Goal: Task Accomplishment & Management: Manage account settings

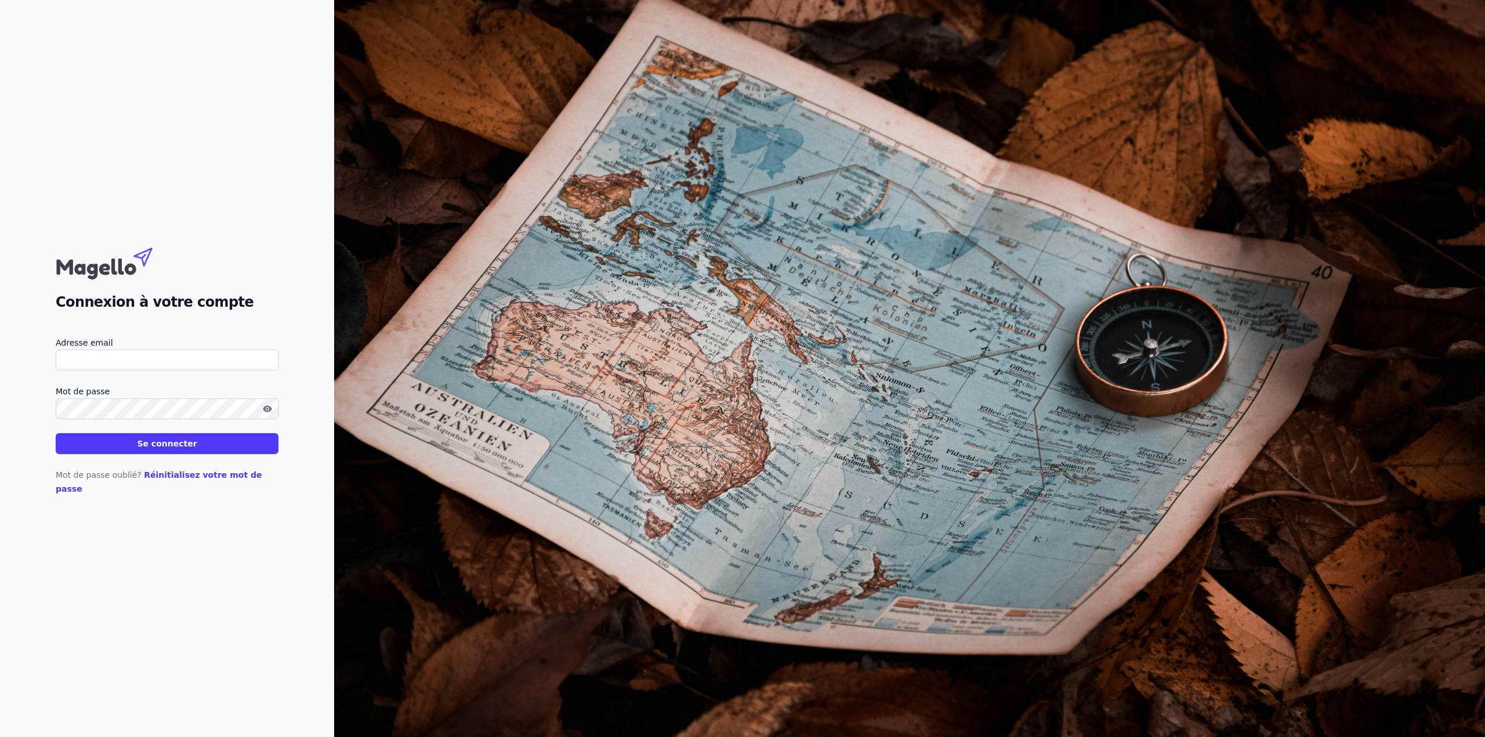
click at [176, 421] on link "Réinitialisez votre mot de passe" at bounding box center [159, 482] width 207 height 23
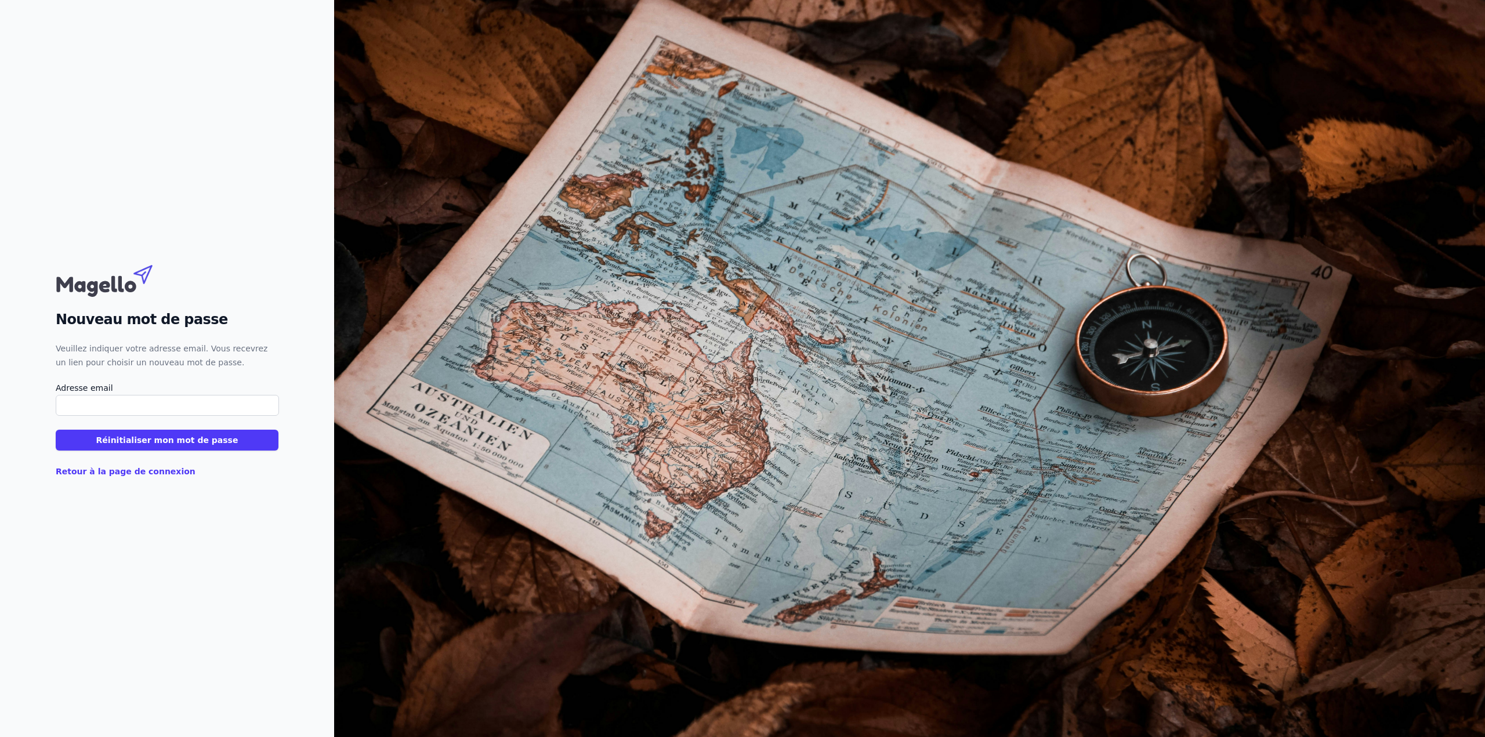
click at [174, 393] on label "Adresse email" at bounding box center [167, 388] width 223 height 14
click at [174, 395] on input "Adresse email" at bounding box center [167, 405] width 223 height 21
click at [173, 403] on input "Adresse email" at bounding box center [167, 405] width 223 height 21
click at [111, 406] on input "Adresse email" at bounding box center [167, 405] width 223 height 21
paste input "[PERSON_NAME][EMAIL_ADDRESS][DOMAIN_NAME]"
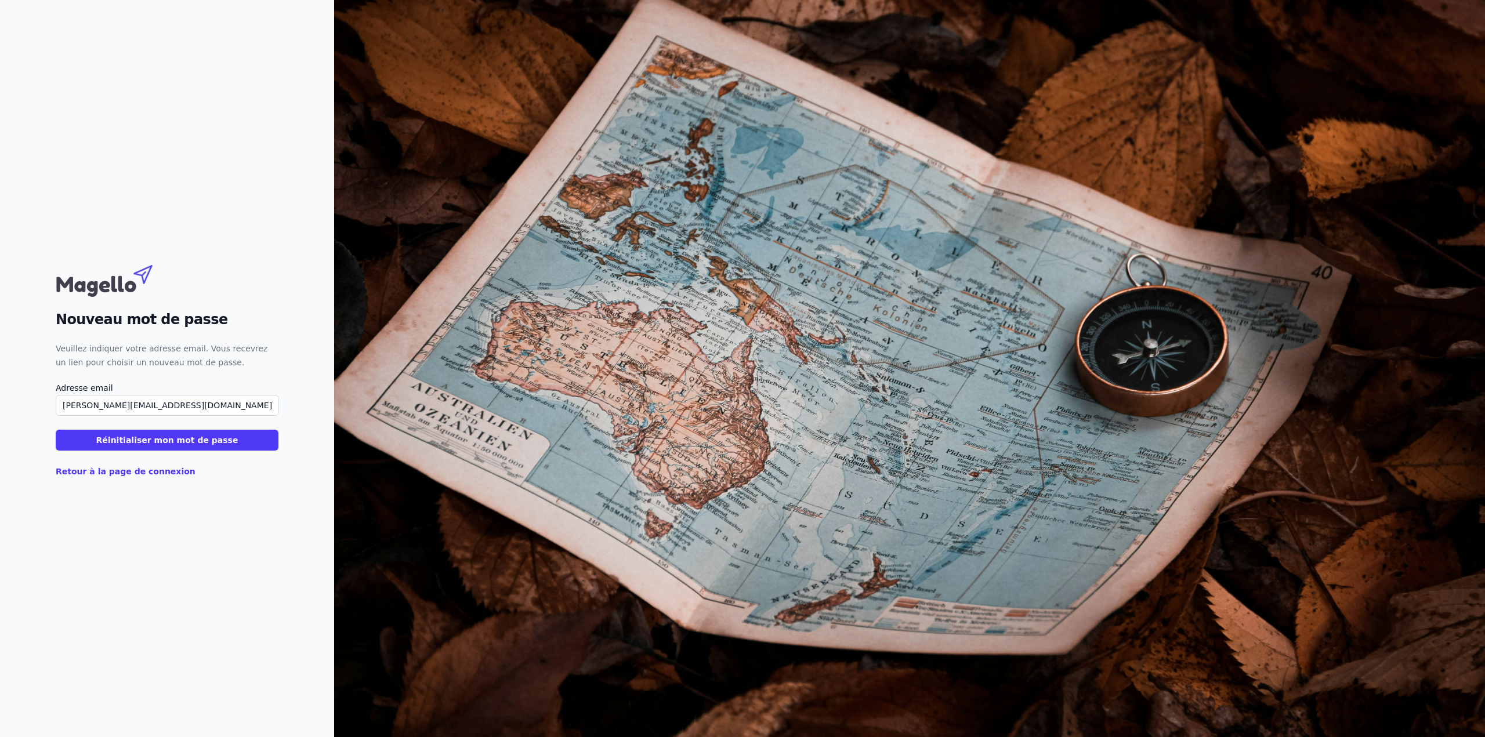
type input "[PERSON_NAME][EMAIL_ADDRESS][DOMAIN_NAME]"
click at [100, 421] on button "Réinitialiser mon mot de passe" at bounding box center [167, 440] width 223 height 21
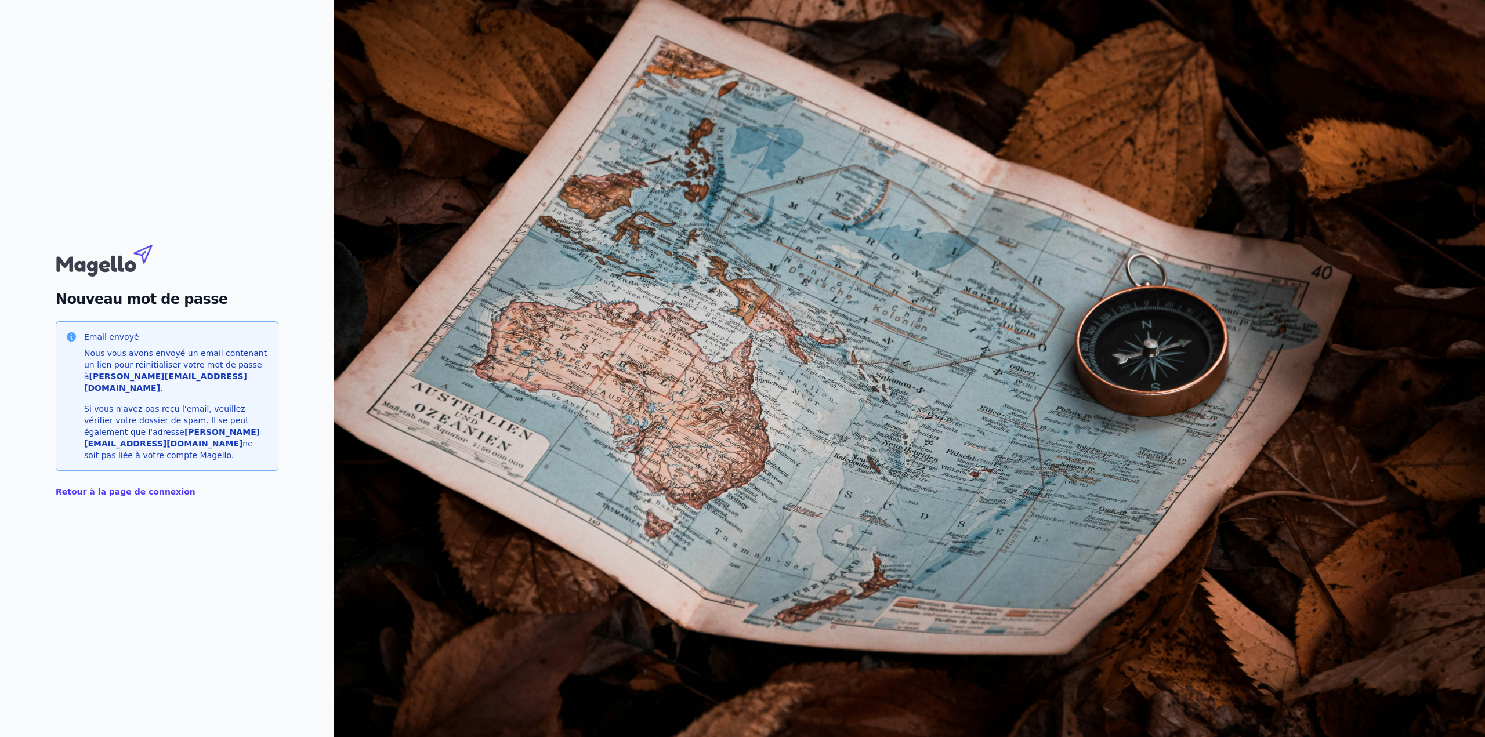
click at [115, 388] on strong "[PERSON_NAME][EMAIL_ADDRESS][DOMAIN_NAME]" at bounding box center [165, 382] width 163 height 21
